Goal: Task Accomplishment & Management: Manage account settings

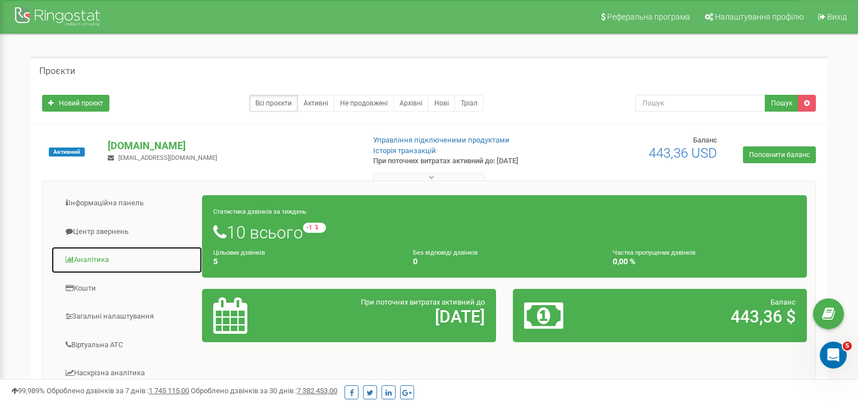
click at [98, 258] on link "Аналiтика" at bounding box center [126, 259] width 151 height 27
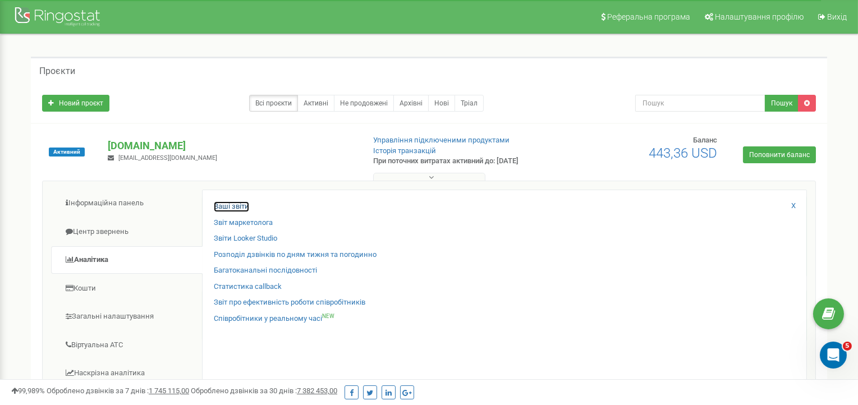
click at [234, 204] on link "Ваші звіти" at bounding box center [231, 206] width 35 height 11
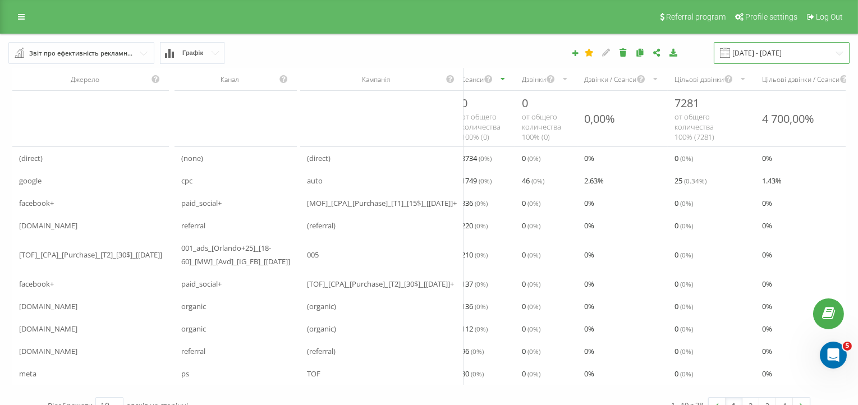
click at [805, 58] on input "22.08.2025 - 22.09.2025" at bounding box center [781, 53] width 136 height 22
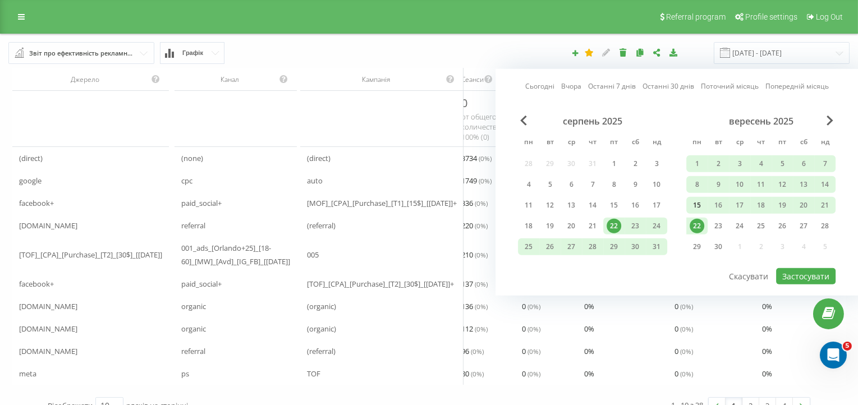
click at [694, 204] on div "15" at bounding box center [696, 205] width 15 height 15
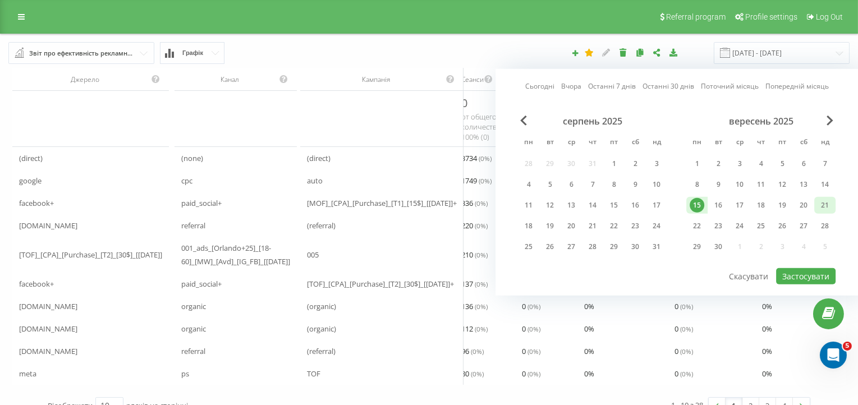
click at [821, 205] on div "21" at bounding box center [824, 205] width 15 height 15
click at [802, 274] on button "Застосувати" at bounding box center [805, 276] width 59 height 16
type input "15.09.2025 - 21.09.2025"
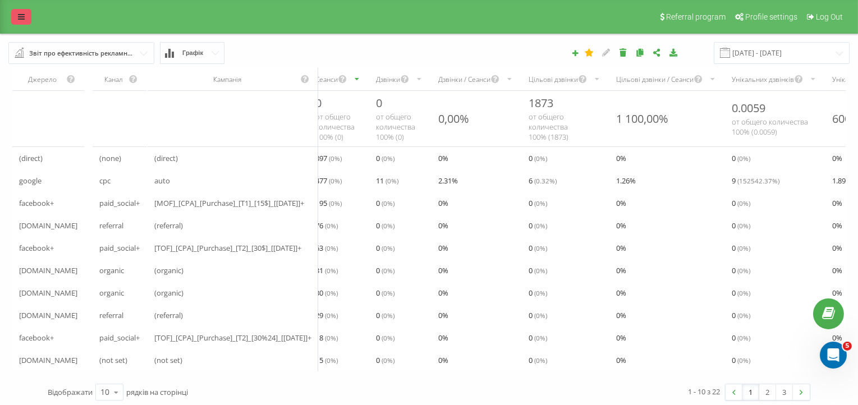
click at [22, 17] on icon at bounding box center [21, 17] width 7 height 8
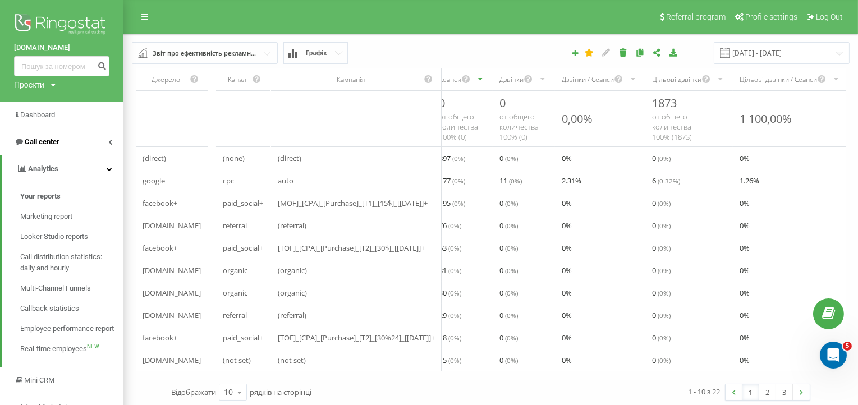
click at [81, 137] on link "Call center" at bounding box center [61, 141] width 123 height 27
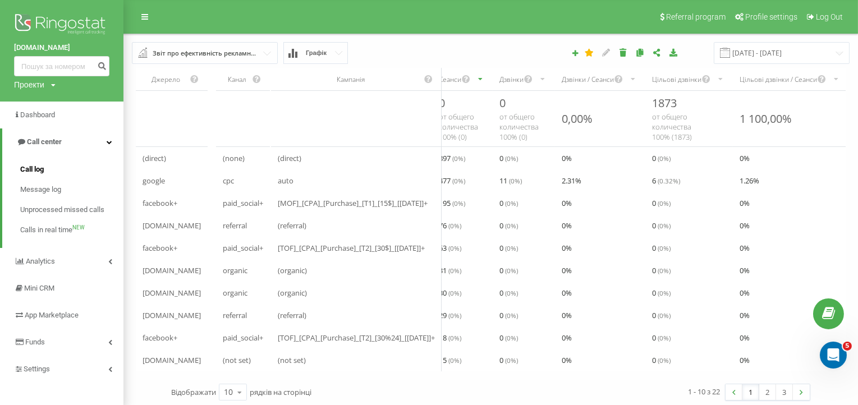
click at [45, 173] on link "Call log" at bounding box center [71, 169] width 103 height 20
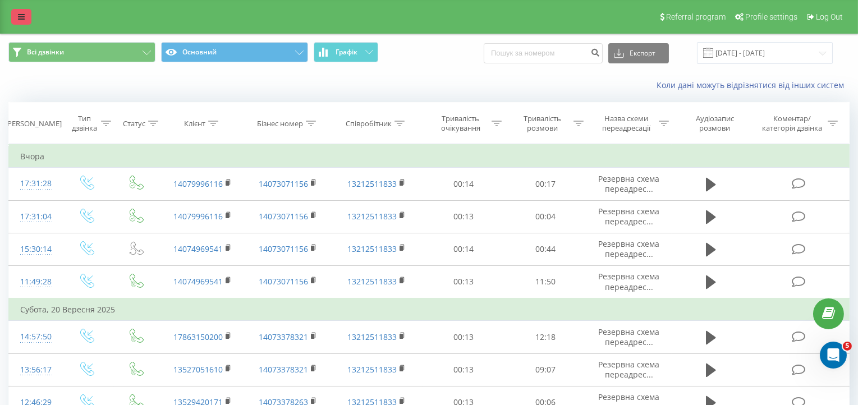
click at [16, 19] on link at bounding box center [21, 17] width 20 height 16
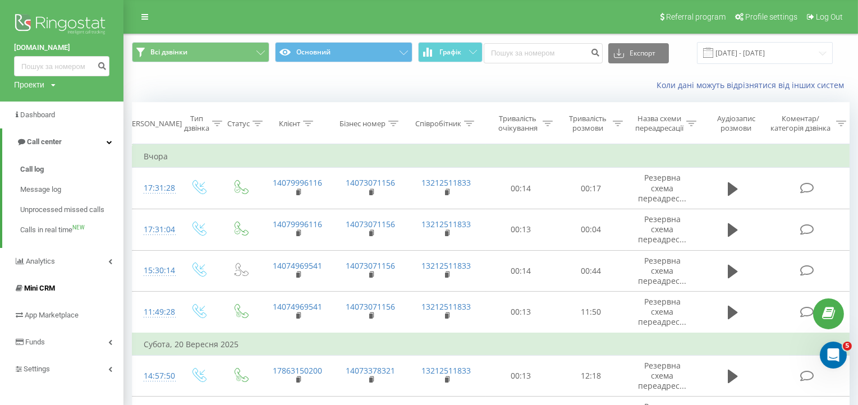
click at [50, 291] on span "Mini CRM" at bounding box center [39, 288] width 31 height 8
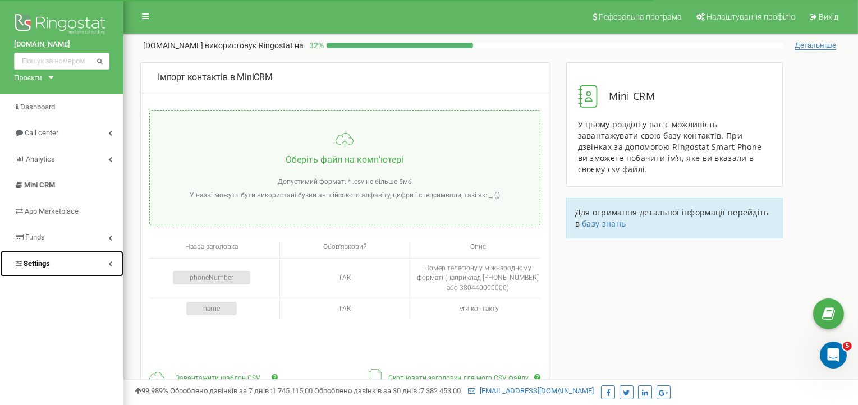
click at [105, 264] on link "Settings" at bounding box center [61, 264] width 123 height 26
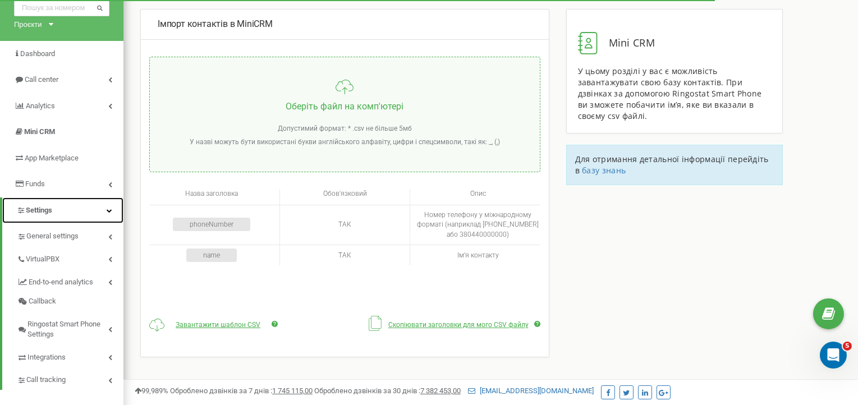
scroll to position [112, 0]
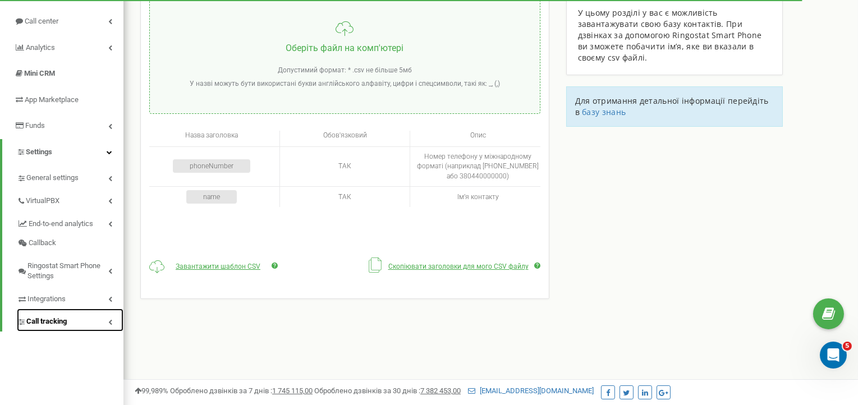
click at [65, 319] on span "Call tracking" at bounding box center [46, 321] width 40 height 11
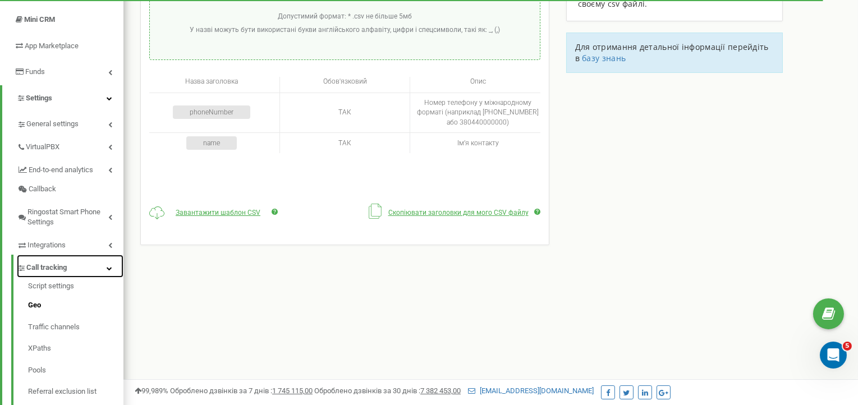
scroll to position [168, 0]
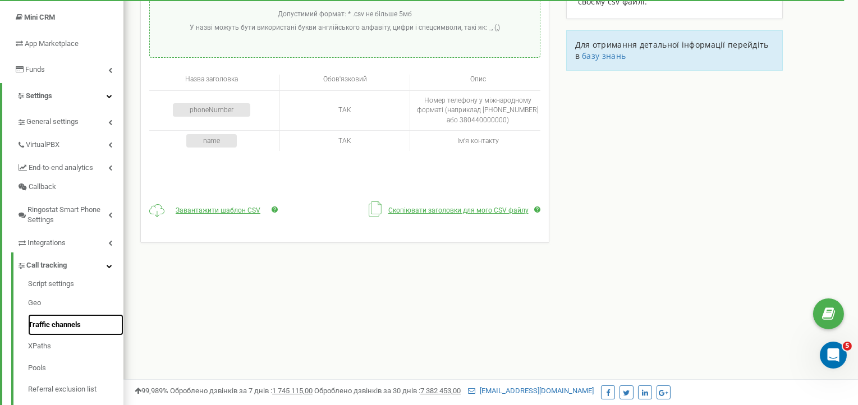
click at [64, 326] on link "Traffic channels" at bounding box center [75, 325] width 95 height 22
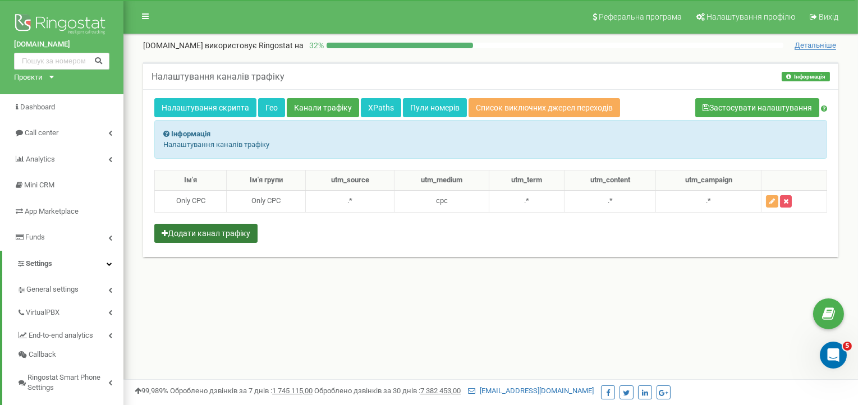
click at [225, 229] on button "Додати канал трафіку" at bounding box center [205, 233] width 103 height 19
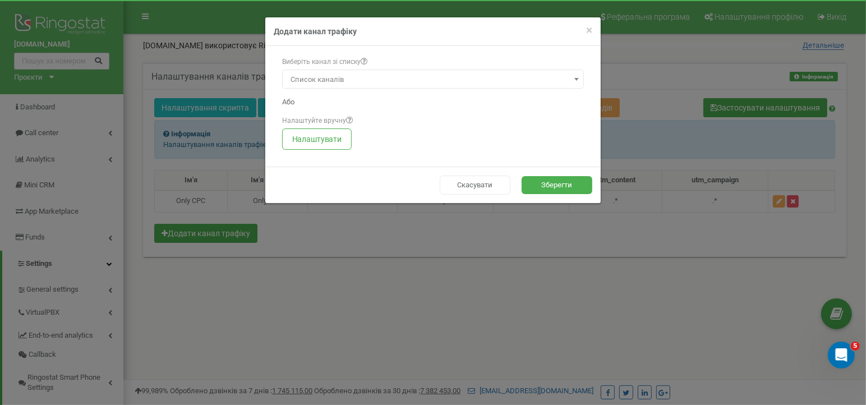
click at [412, 80] on span "Список каналів" at bounding box center [433, 80] width 294 height 16
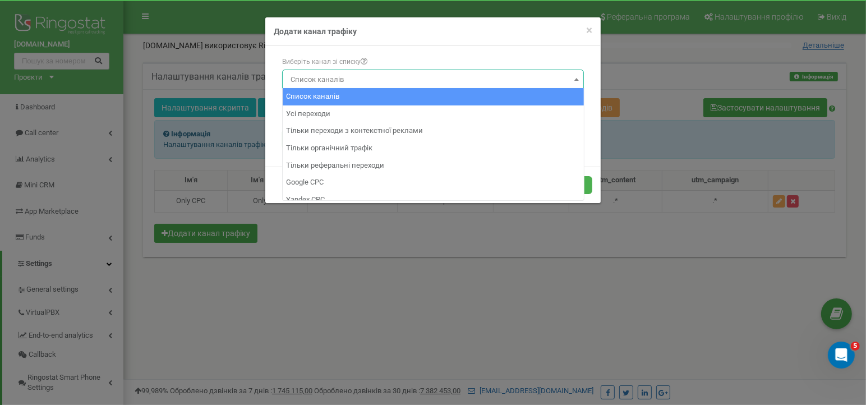
click at [540, 40] on div "× Close Додати канал трафіку" at bounding box center [432, 31] width 335 height 29
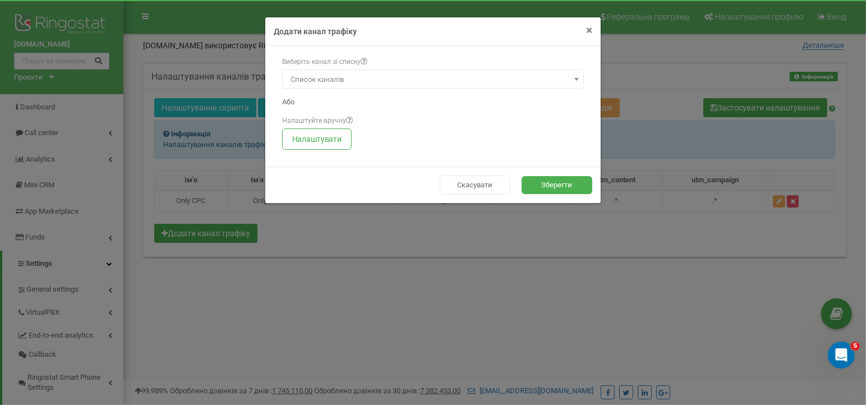
click at [590, 29] on span "×" at bounding box center [589, 30] width 6 height 13
